Goal: Navigation & Orientation: Understand site structure

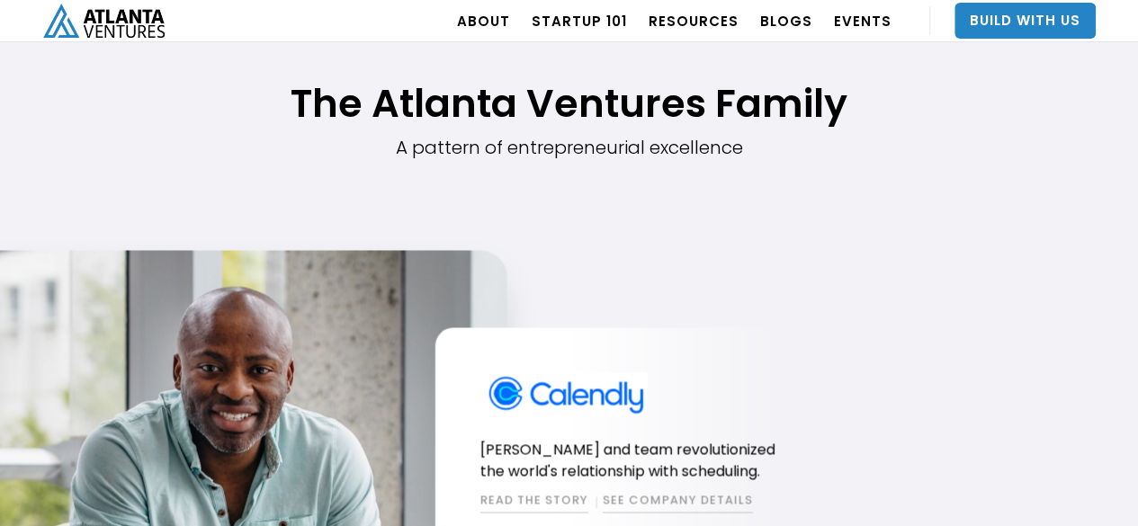
scroll to position [1626, 0]
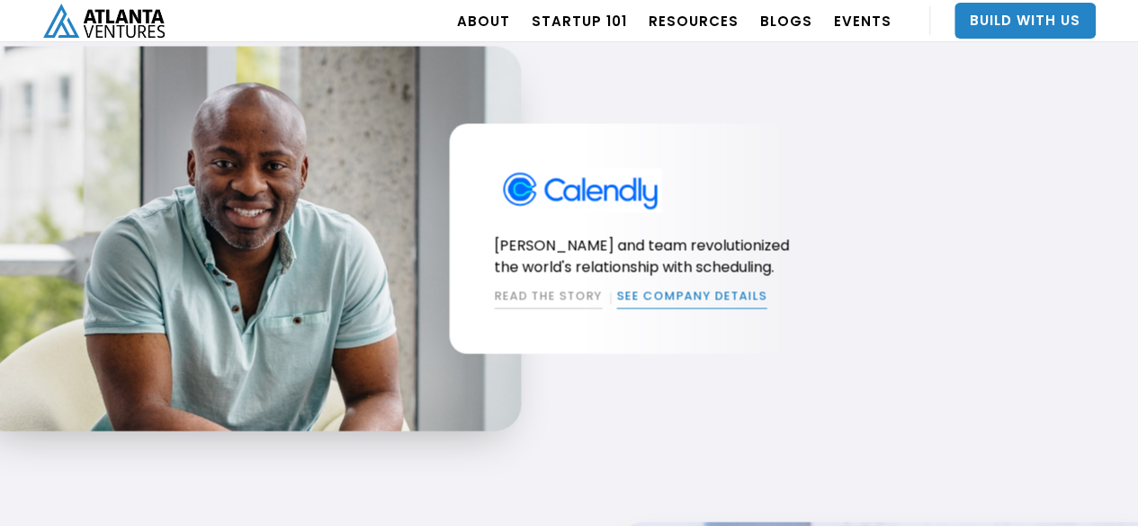
click at [690, 300] on link "SEE COMPANY DETAILS" at bounding box center [691, 299] width 150 height 22
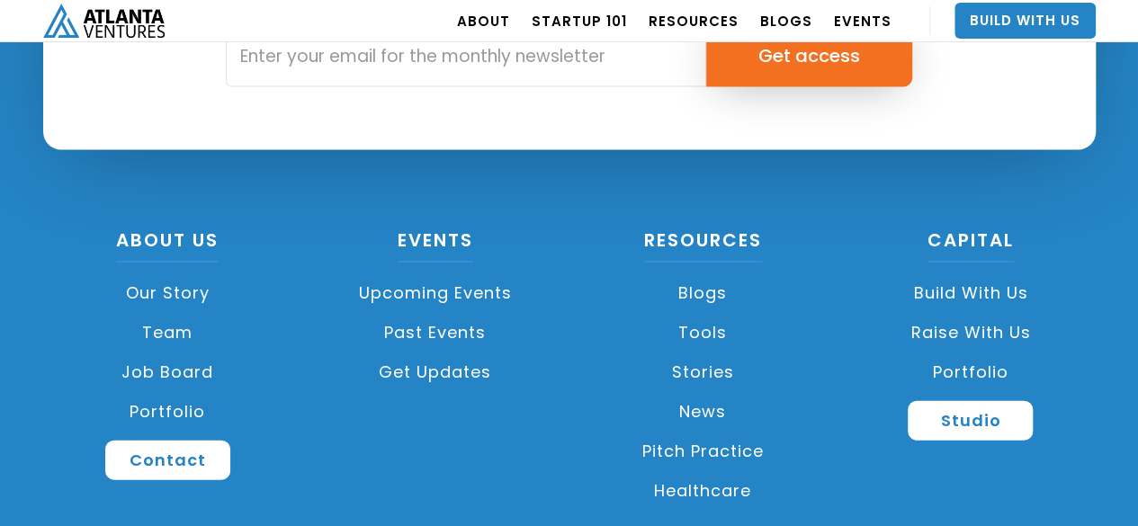
scroll to position [5205, 0]
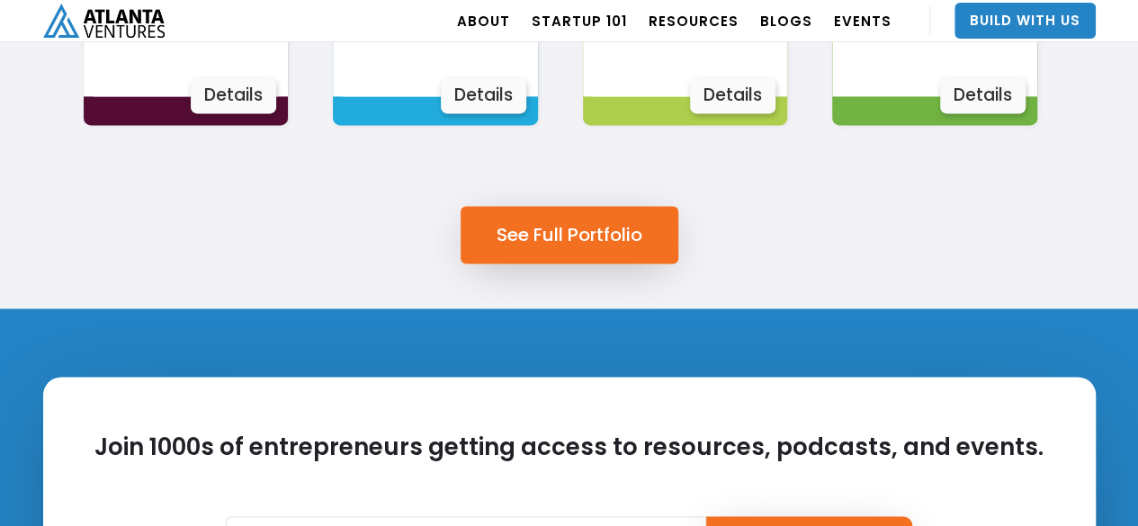
scroll to position [810, 0]
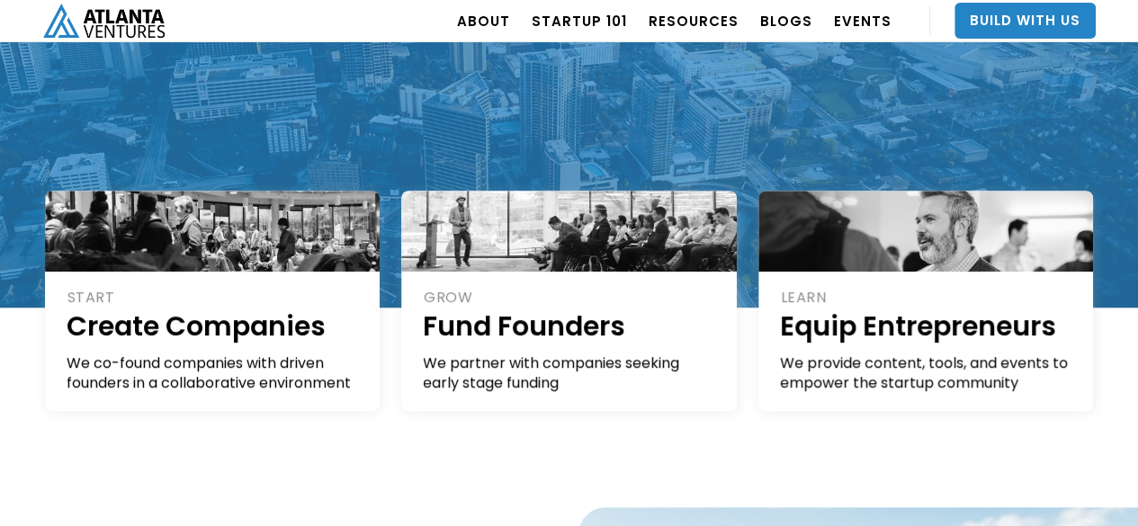
scroll to position [180, 0]
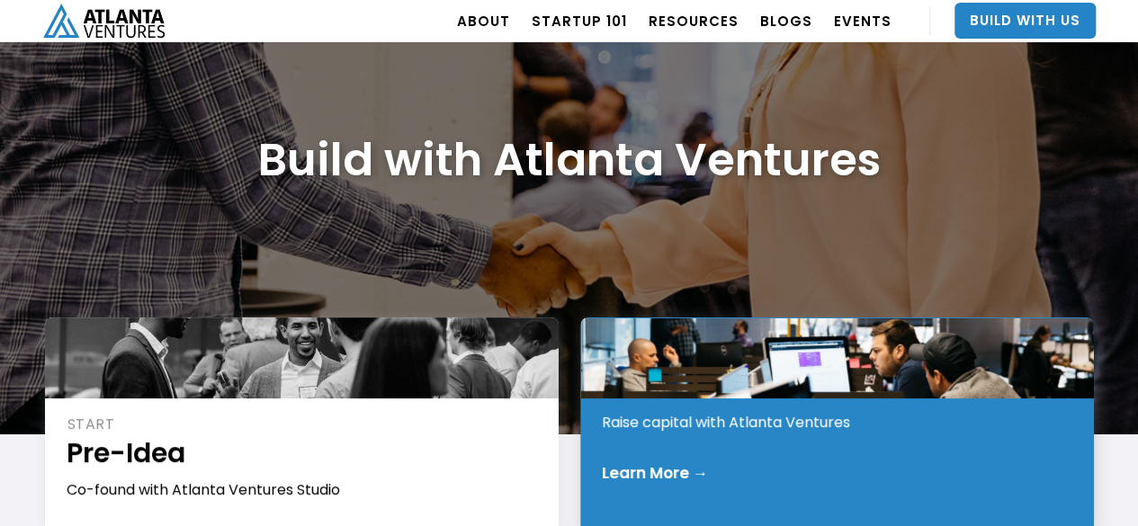
scroll to position [180, 0]
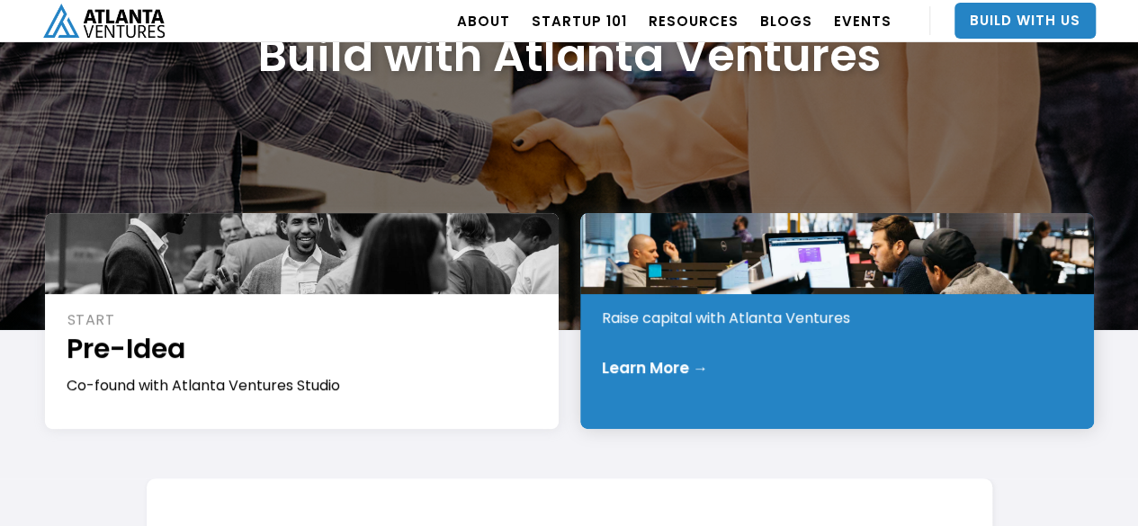
click at [661, 364] on div "Learn More →" at bounding box center [655, 368] width 106 height 18
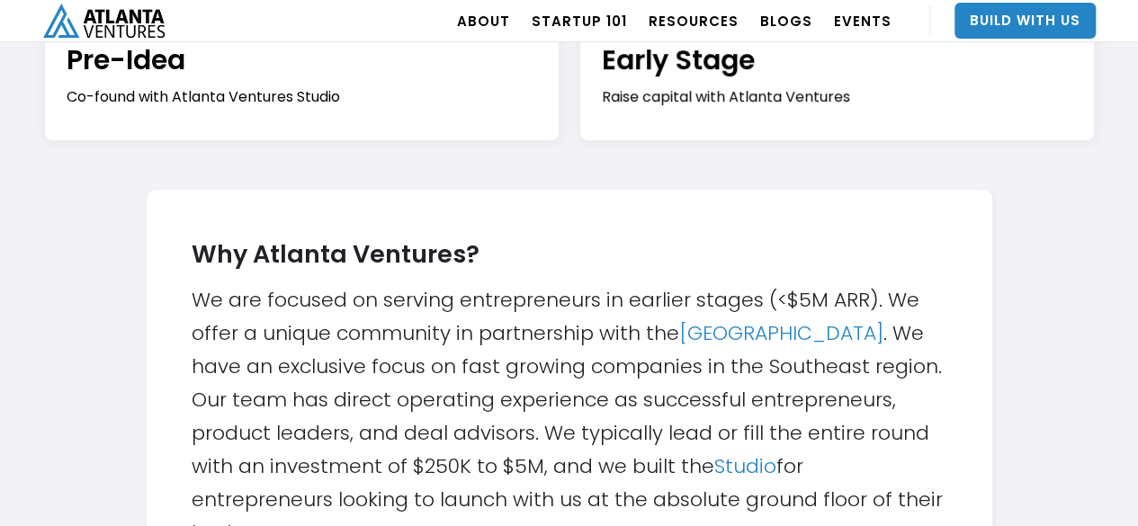
scroll to position [180, 0]
